Goal: Navigation & Orientation: Find specific page/section

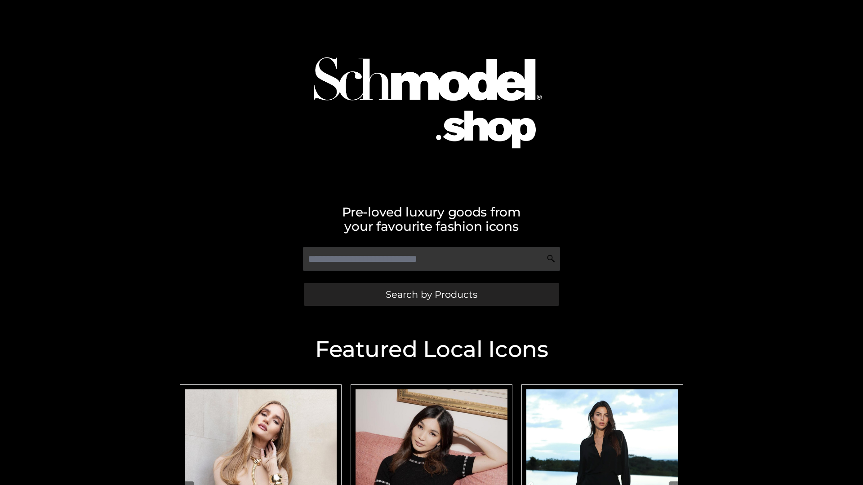
click at [431, 294] on span "Search by Products" at bounding box center [431, 294] width 92 height 9
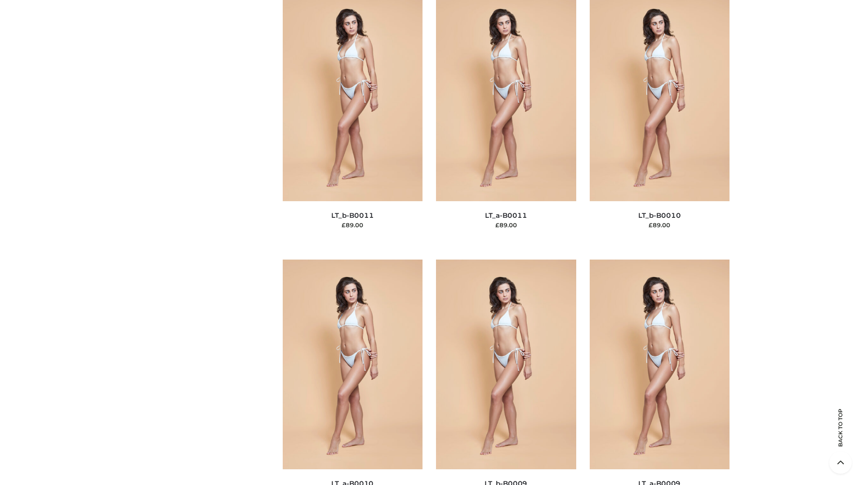
scroll to position [4035, 0]
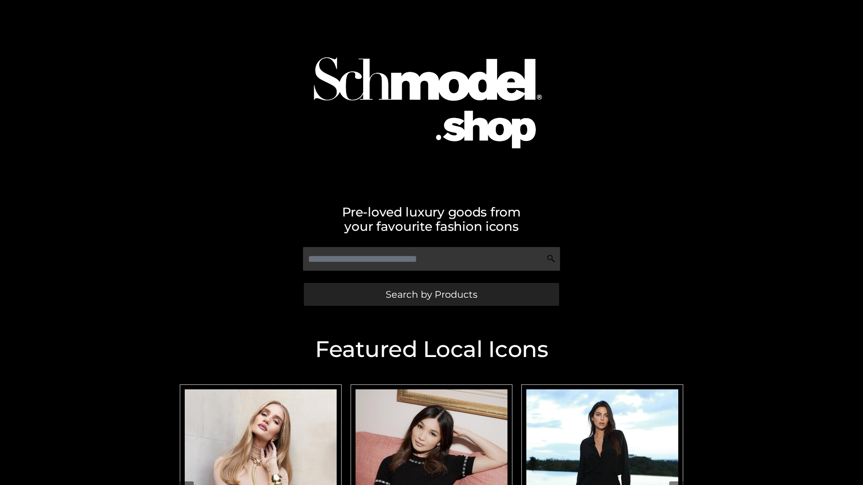
click at [431, 294] on span "Search by Products" at bounding box center [431, 294] width 92 height 9
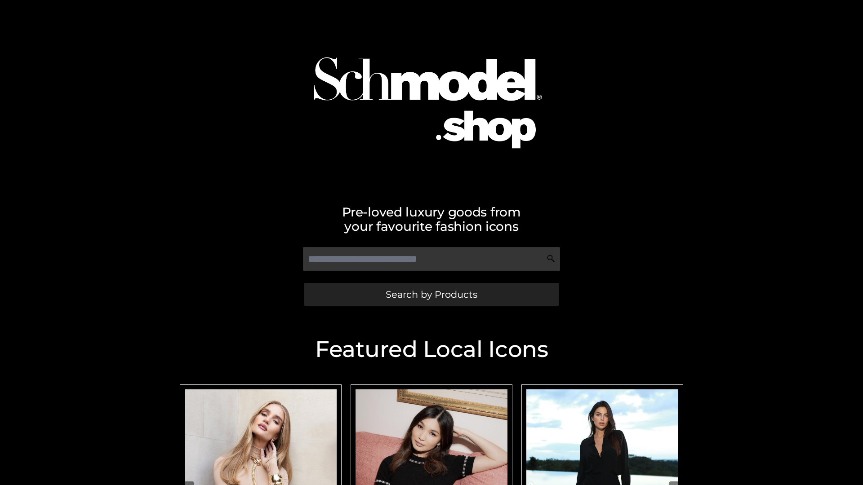
click at [431, 294] on span "Search by Products" at bounding box center [431, 294] width 92 height 9
